Goal: Find specific page/section: Find specific page/section

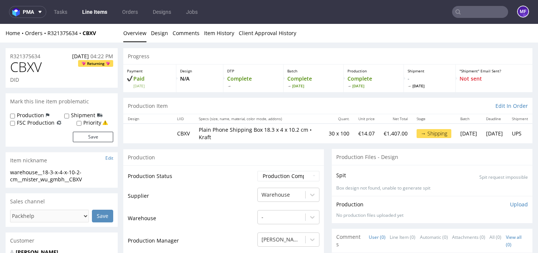
drag, startPoint x: 109, startPoint y: 43, endPoint x: 100, endPoint y: 37, distance: 10.9
click at [102, 35] on div "Home Orders R321375634 CBXV" at bounding box center [62, 32] width 112 height 7
click at [111, 32] on div "Home Orders R321375634 CBXV" at bounding box center [62, 32] width 112 height 7
drag, startPoint x: 99, startPoint y: 33, endPoint x: 48, endPoint y: 34, distance: 51.5
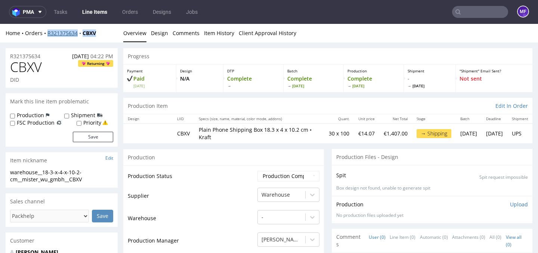
click at [48, 34] on div "Home Orders R321375634 CBXV" at bounding box center [62, 32] width 112 height 7
copy div "R321375634 CBXV"
click at [349, 103] on div "Production Item Edit In Order" at bounding box center [327, 106] width 409 height 16
drag, startPoint x: 101, startPoint y: 37, endPoint x: 240, endPoint y: 29, distance: 139.5
click at [65, 37] on div "Home Orders R321375634 CBXV Overview Design Comments Item History Client Approv…" at bounding box center [269, 33] width 538 height 19
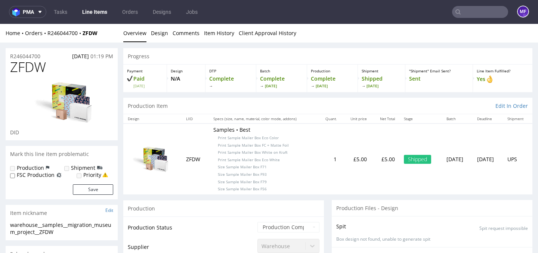
click at [487, 16] on input "text" at bounding box center [480, 12] width 56 height 12
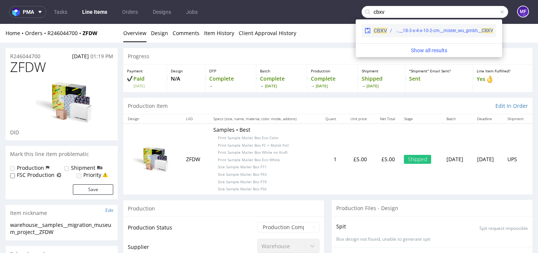
type input "cbxv"
click at [435, 31] on div "warehouse__18-3-x-4-x-10-2-cm__mister_wu_gmbh__ CBXV" at bounding box center [444, 30] width 98 height 7
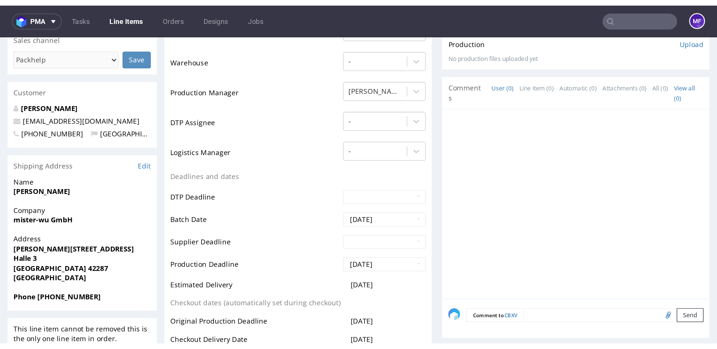
scroll to position [179, 0]
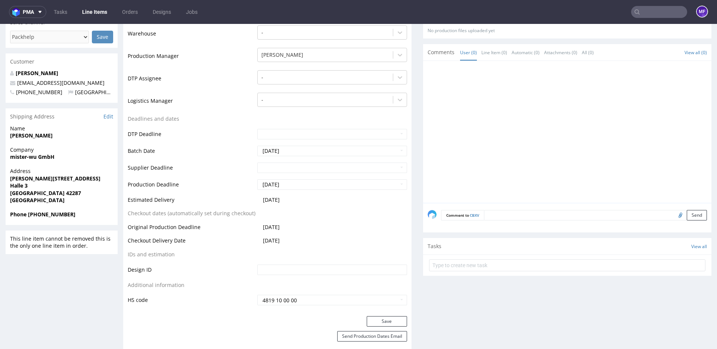
click at [537, 9] on input "text" at bounding box center [659, 12] width 56 height 12
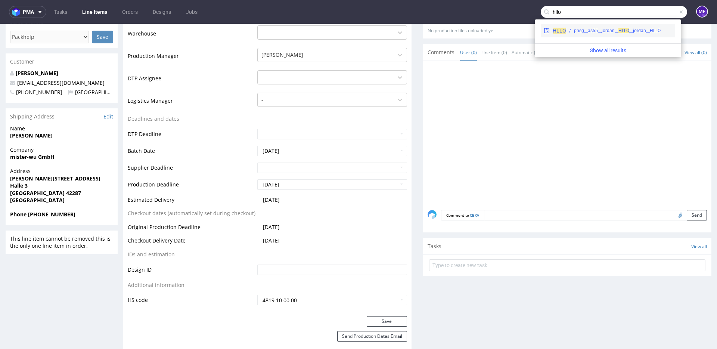
type input "hllo"
click at [537, 28] on span "HL" at bounding box center [621, 30] width 6 height 5
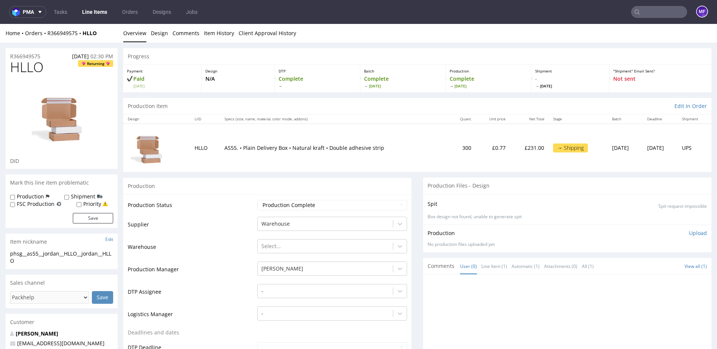
click at [537, 17] on input "text" at bounding box center [659, 12] width 56 height 12
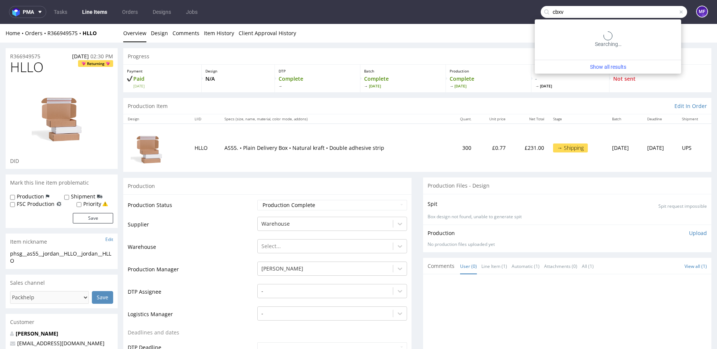
type input "cbxv"
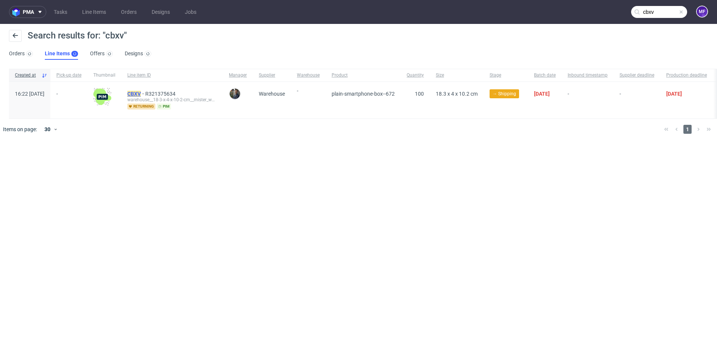
click at [141, 95] on mark "CBXV" at bounding box center [133, 94] width 13 height 6
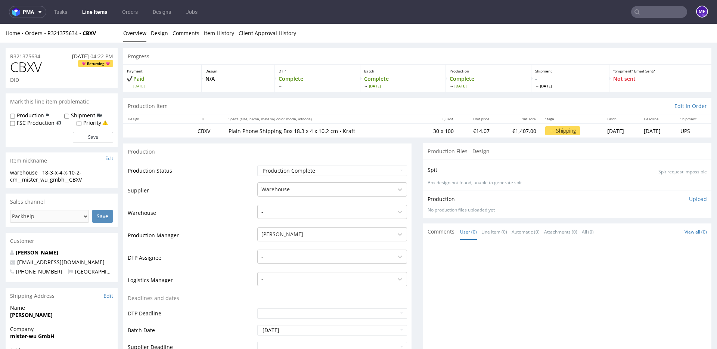
click at [537, 13] on input "text" at bounding box center [659, 12] width 56 height 12
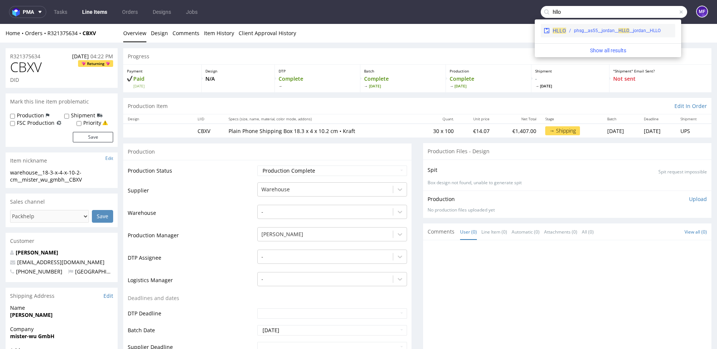
type input "hllo"
click at [537, 25] on div "HLLO phsg__as55__jordan__ [PERSON_NAME] __jordan__HLLO" at bounding box center [608, 30] width 134 height 13
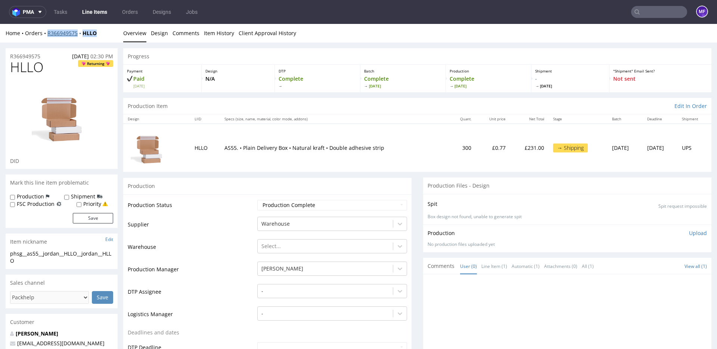
drag, startPoint x: 100, startPoint y: 33, endPoint x: 48, endPoint y: 34, distance: 51.9
click at [48, 34] on div "Home Orders R366949575 HLLO" at bounding box center [62, 32] width 112 height 7
copy div "R366949575 HLLO"
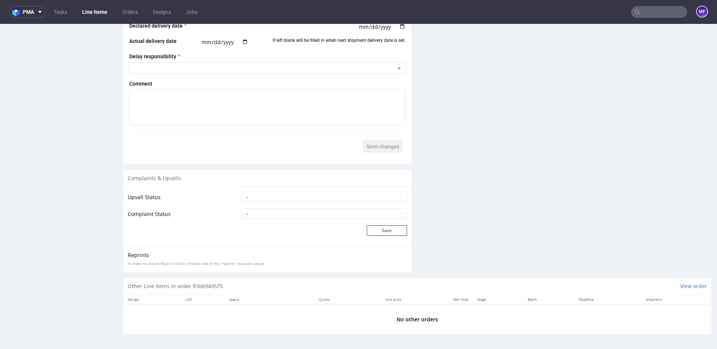
scroll to position [2, 0]
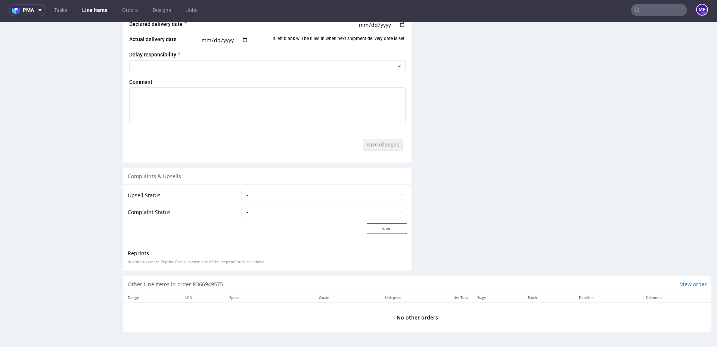
click at [537, 9] on input "text" at bounding box center [659, 10] width 56 height 12
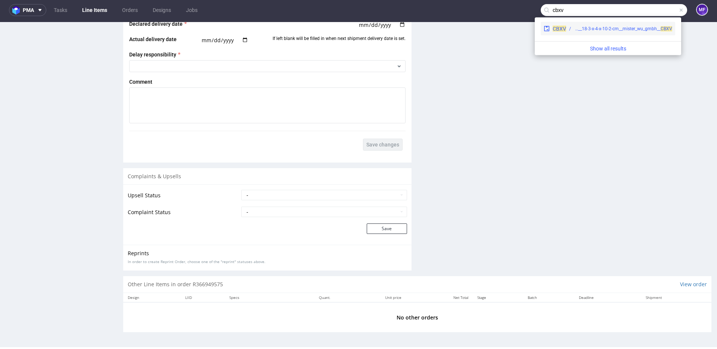
type input "cbxv"
click at [537, 25] on div "CBXV warehouse__18-3-x-4-x-10-2-cm__mister_wu_gmbh__ CBXV" at bounding box center [608, 28] width 134 height 13
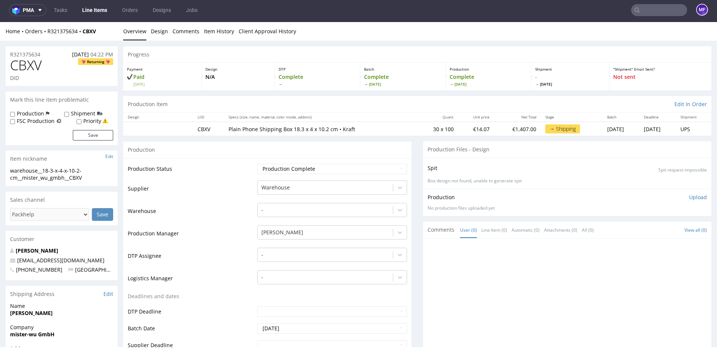
click at [423, 150] on div "Production Files - Design" at bounding box center [567, 149] width 288 height 16
drag, startPoint x: 94, startPoint y: 32, endPoint x: 47, endPoint y: 32, distance: 47.4
click at [47, 32] on div "Home Orders R321375634 CBXV" at bounding box center [62, 31] width 112 height 7
copy div "R321375634 CBXV"
